Goal: Obtain resource: Download file/media

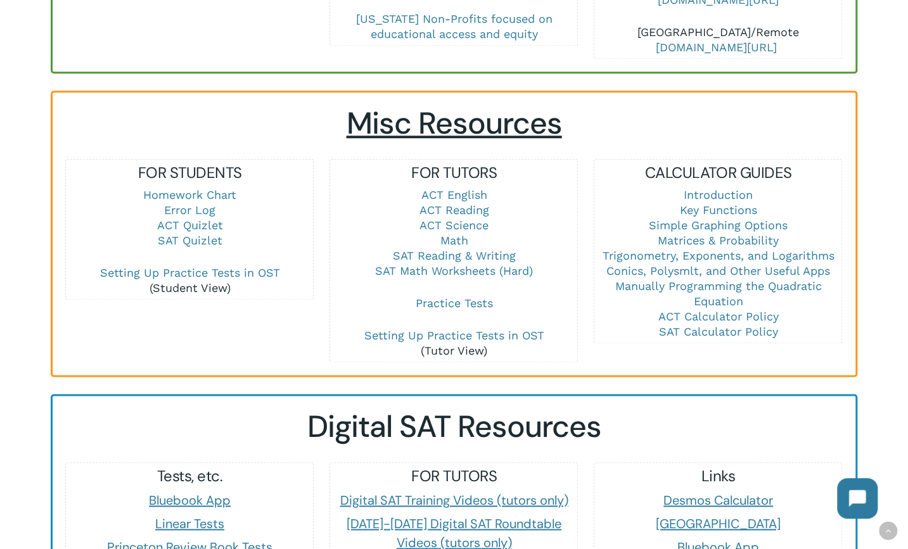
scroll to position [951, 0]
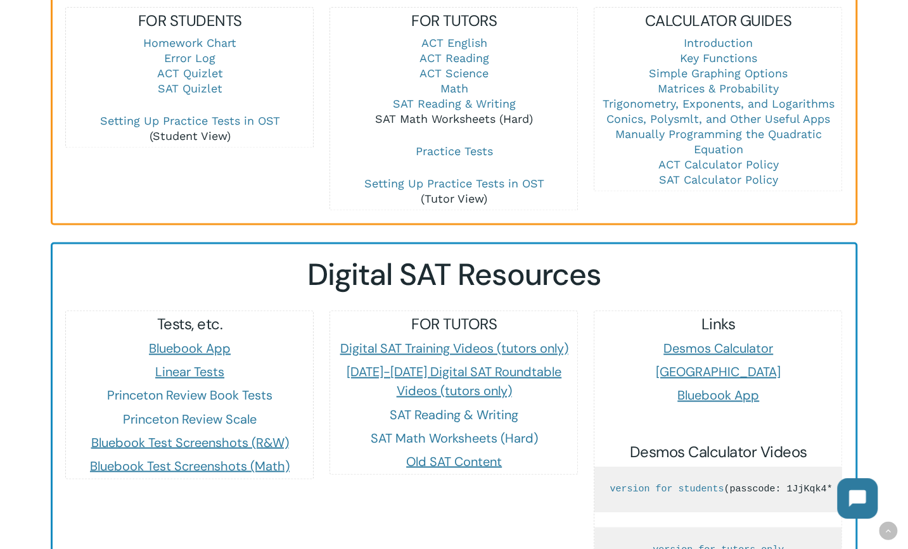
click at [477, 112] on link "SAT Math Worksheets (Hard)" at bounding box center [454, 118] width 158 height 13
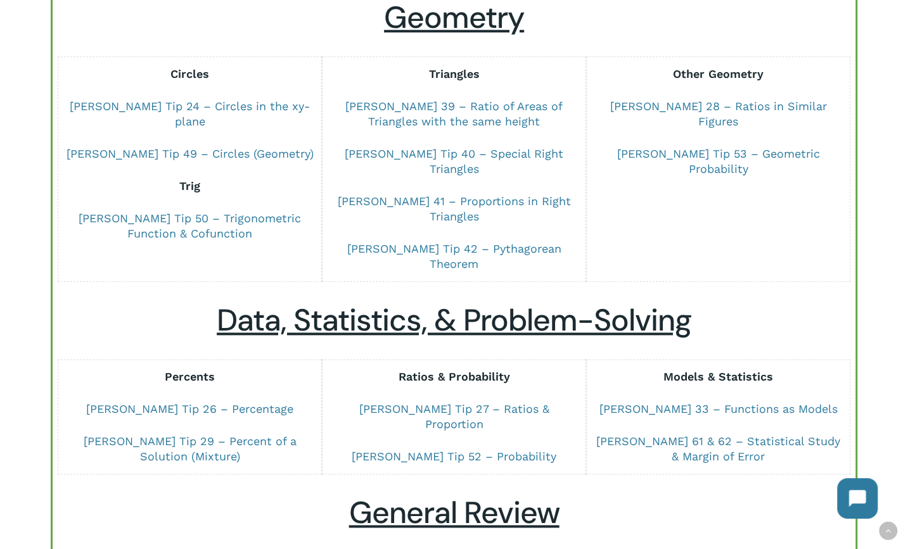
scroll to position [1014, 0]
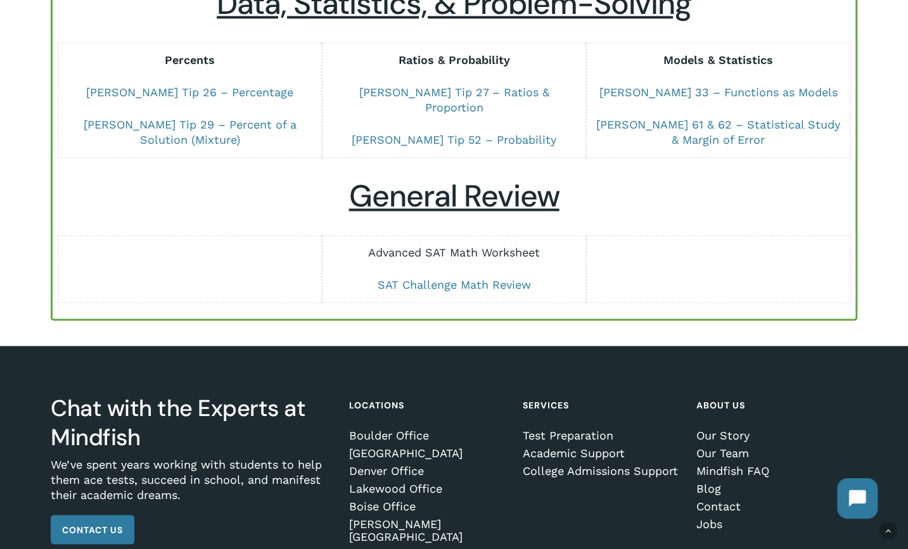
click at [480, 246] on link "Advanced SAT Math Worksheet" at bounding box center [454, 252] width 172 height 13
